Goal: Transaction & Acquisition: Purchase product/service

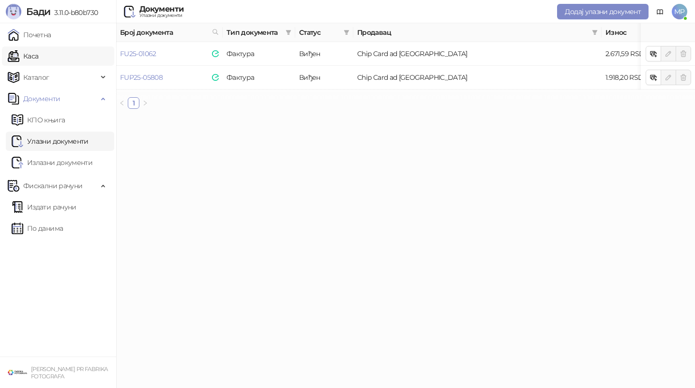
click at [38, 62] on link "Каса" at bounding box center [23, 55] width 30 height 19
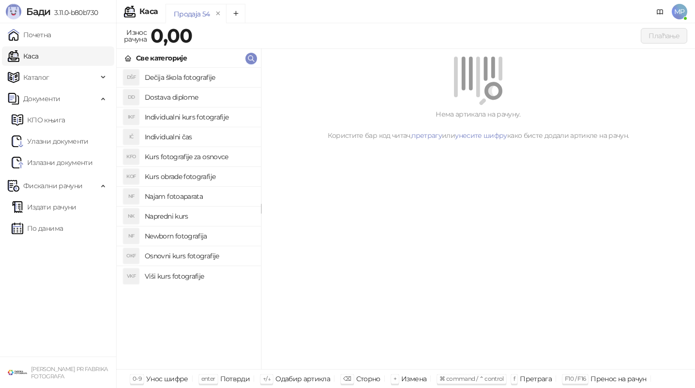
click at [214, 155] on h4 "Kurs fotografije za osnovce" at bounding box center [199, 156] width 108 height 15
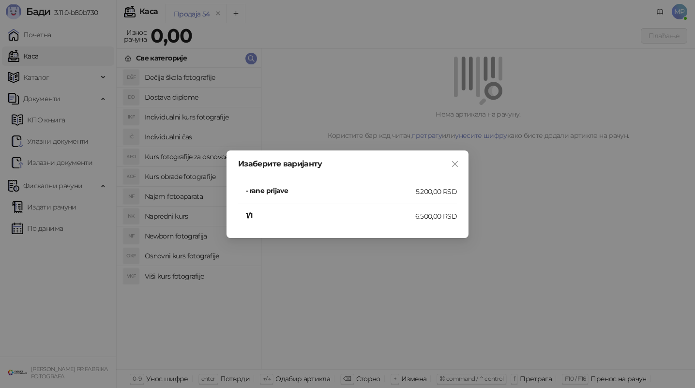
click at [288, 194] on h4 "- rane prijave" at bounding box center [331, 190] width 170 height 11
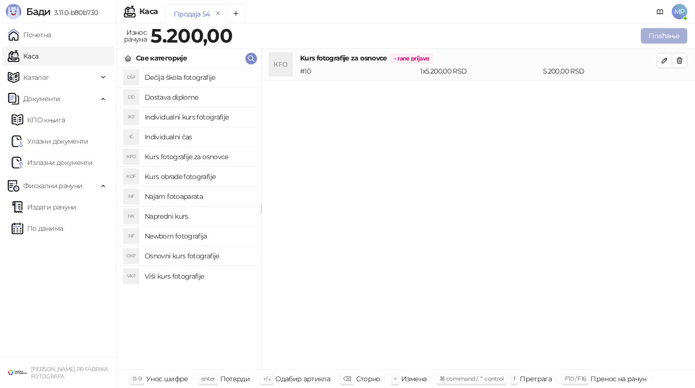
click at [677, 37] on button "Плаћање" at bounding box center [664, 35] width 46 height 15
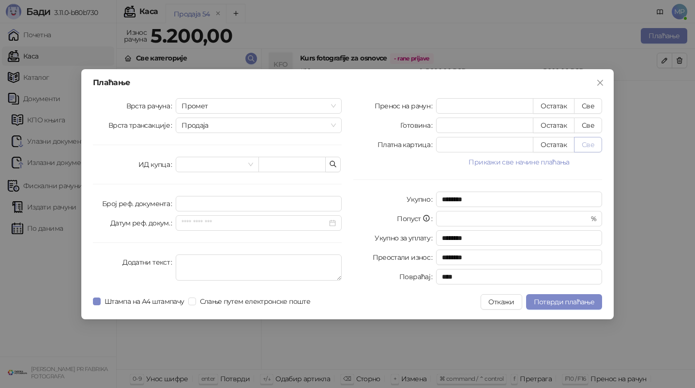
click at [590, 147] on button "Све" at bounding box center [588, 144] width 28 height 15
type input "****"
click at [274, 292] on div "Плаћање Врста рачуна Промет Врста трансакције Продаја ИД купца Број реф. докуме…" at bounding box center [347, 194] width 532 height 250
click at [262, 296] on span "Слање путем електронске поште" at bounding box center [255, 301] width 118 height 11
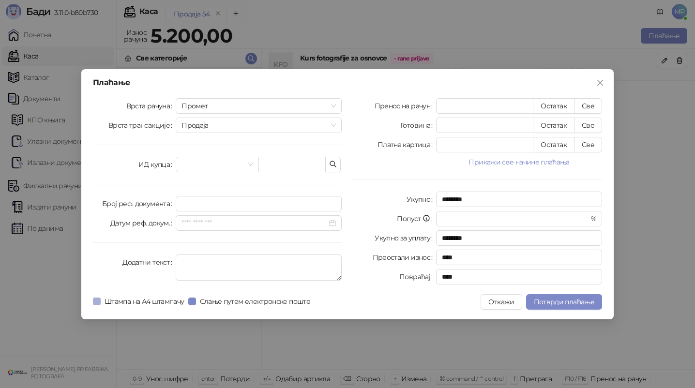
click at [173, 299] on span "Штампа на А4 штампачу" at bounding box center [145, 301] width 88 height 11
click at [587, 299] on span "Потврди плаћање" at bounding box center [564, 302] width 60 height 9
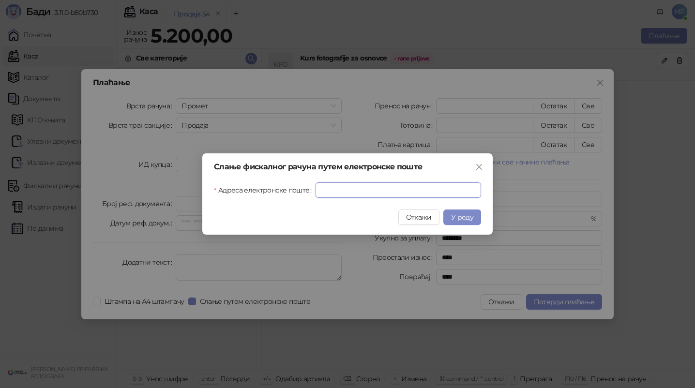
click at [357, 187] on input "Адреса електронске поште" at bounding box center [397, 189] width 165 height 15
paste input "**********"
type input "**********"
click at [449, 219] on button "У реду" at bounding box center [462, 216] width 38 height 15
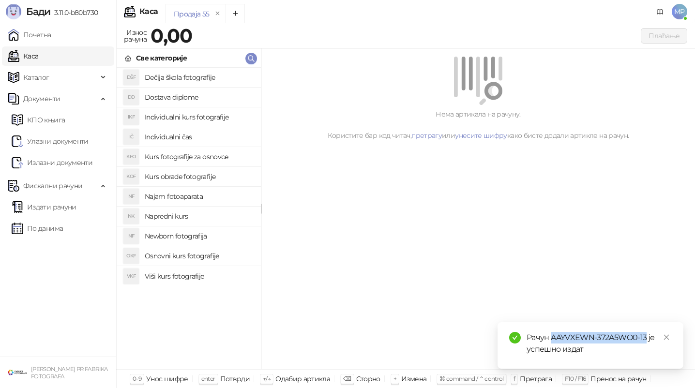
drag, startPoint x: 553, startPoint y: 336, endPoint x: 646, endPoint y: 333, distance: 93.4
click at [646, 333] on div "Рачун AAYVXEWN-372A5WO0-13 је успешно издат" at bounding box center [598, 343] width 145 height 23
copy div "AAYVXEWN-372A5WO0-13"
